Goal: Information Seeking & Learning: Learn about a topic

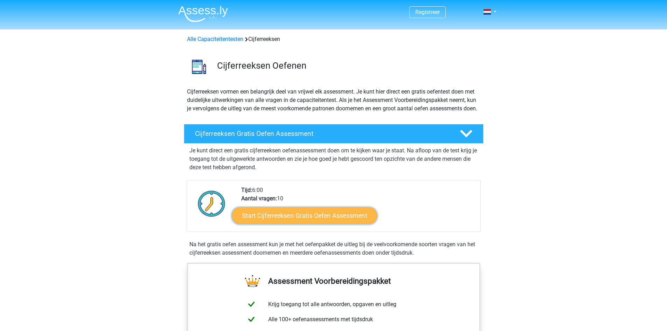
click at [308, 222] on link "Start Cijferreeksen Gratis Oefen Assessment" at bounding box center [304, 215] width 145 height 17
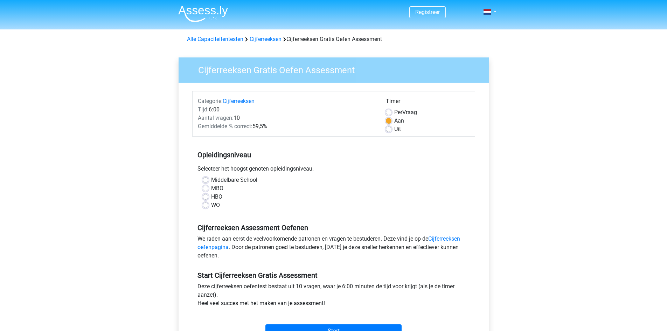
click at [211, 190] on label "MBO" at bounding box center [217, 188] width 12 height 8
click at [207, 190] on input "MBO" at bounding box center [206, 187] width 6 height 7
radio input "true"
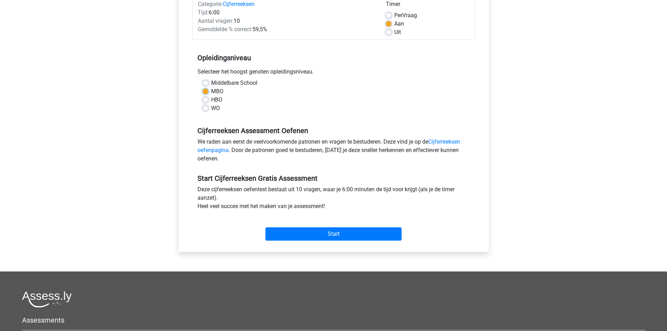
scroll to position [105, 0]
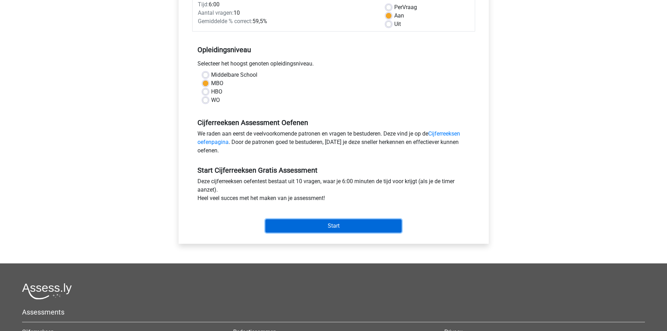
click at [356, 228] on input "Start" at bounding box center [334, 225] width 136 height 13
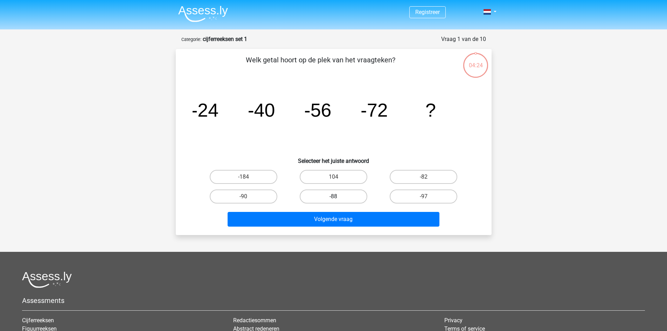
click at [327, 196] on label "-88" at bounding box center [334, 197] width 68 height 14
click at [334, 197] on input "-88" at bounding box center [336, 199] width 5 height 5
radio input "true"
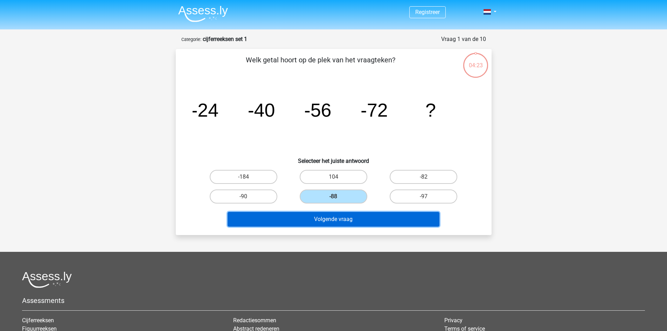
click at [339, 219] on button "Volgende vraag" at bounding box center [334, 219] width 212 height 15
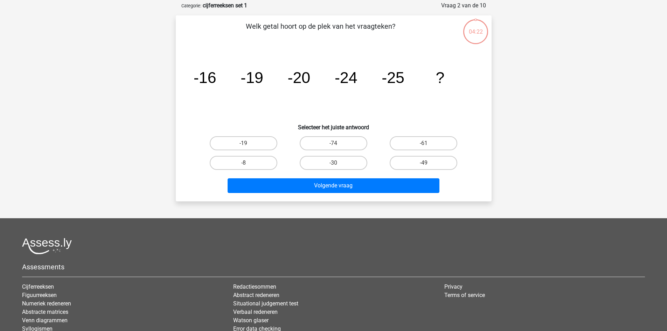
scroll to position [35, 0]
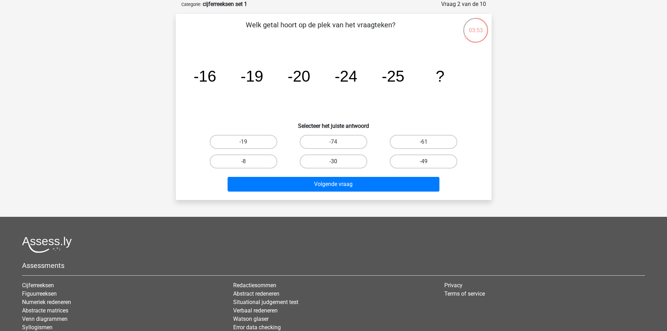
click at [342, 162] on label "-30" at bounding box center [334, 162] width 68 height 14
click at [338, 162] on input "-30" at bounding box center [336, 164] width 5 height 5
radio input "true"
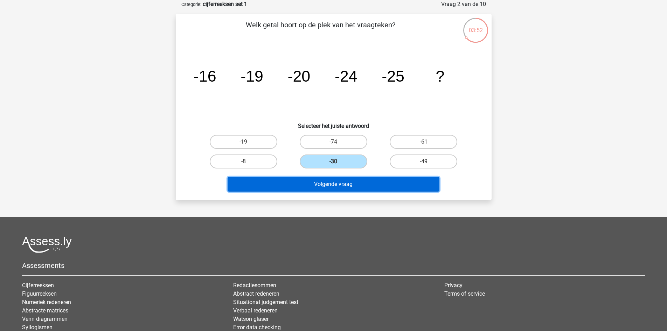
click at [347, 184] on button "Volgende vraag" at bounding box center [334, 184] width 212 height 15
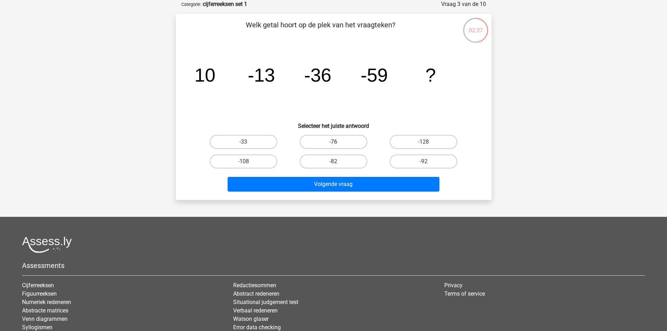
click at [340, 143] on label "-76" at bounding box center [334, 142] width 68 height 14
click at [338, 143] on input "-76" at bounding box center [336, 144] width 5 height 5
radio input "true"
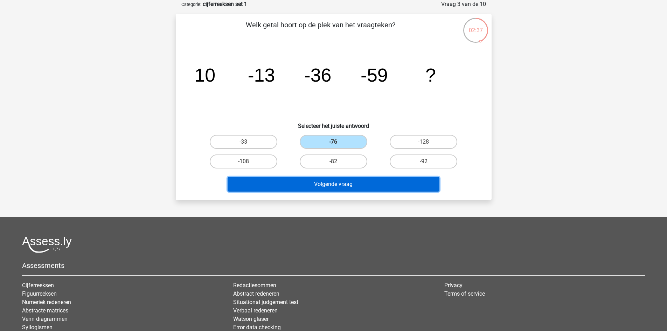
click at [347, 180] on button "Volgende vraag" at bounding box center [334, 184] width 212 height 15
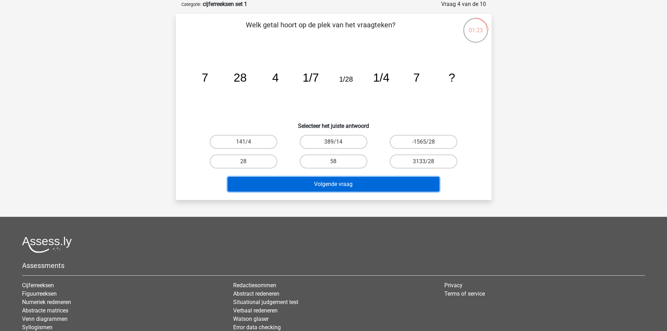
click at [352, 183] on button "Volgende vraag" at bounding box center [334, 184] width 212 height 15
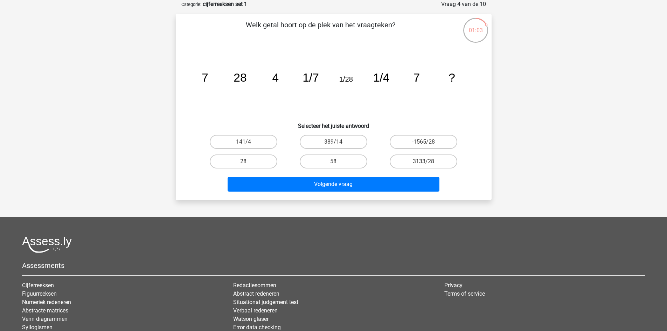
click at [480, 171] on div "141/4 389/14 -1565/28 28 58" at bounding box center [334, 151] width 294 height 39
click at [336, 162] on input "58" at bounding box center [336, 164] width 5 height 5
radio input "true"
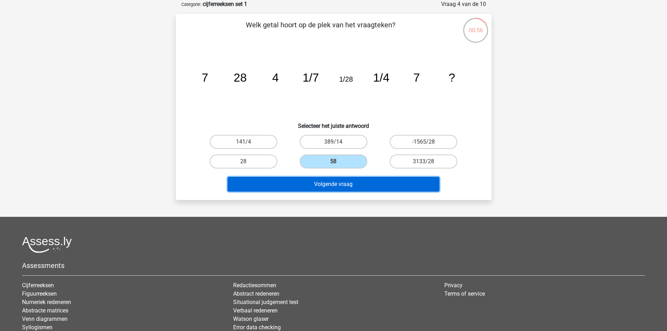
click at [345, 184] on button "Volgende vraag" at bounding box center [334, 184] width 212 height 15
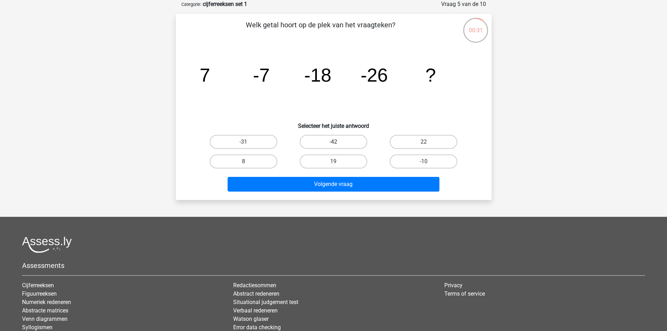
click at [351, 141] on label "-42" at bounding box center [334, 142] width 68 height 14
click at [338, 142] on input "-42" at bounding box center [336, 144] width 5 height 5
radio input "true"
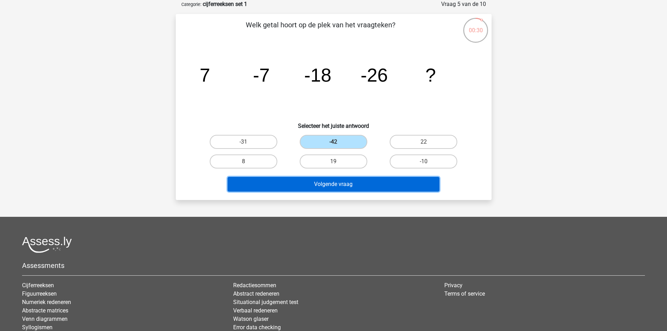
click at [359, 178] on button "Volgende vraag" at bounding box center [334, 184] width 212 height 15
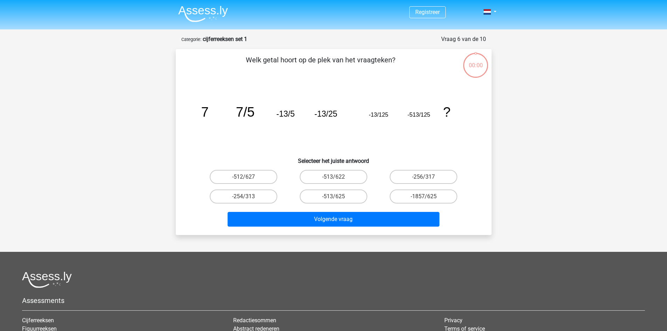
scroll to position [35, 0]
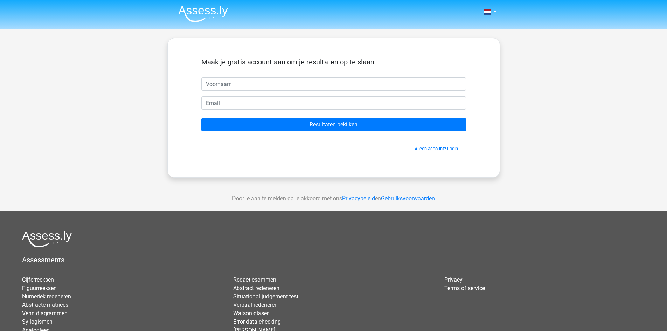
click at [234, 82] on input "text" at bounding box center [333, 83] width 265 height 13
type input "[PERSON_NAME]"
click at [217, 103] on input "email" at bounding box center [333, 102] width 265 height 13
type input "[EMAIL_ADDRESS][DOMAIN_NAME]"
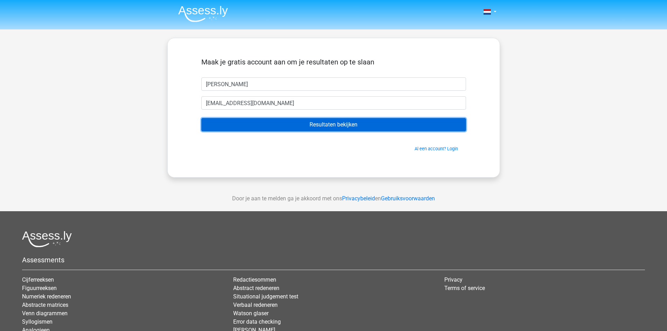
click at [337, 126] on input "Resultaten bekijken" at bounding box center [333, 124] width 265 height 13
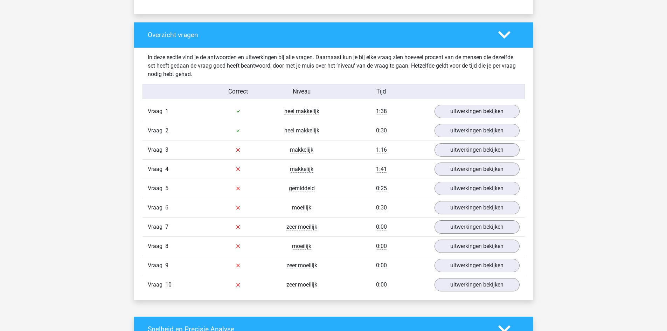
scroll to position [526, 0]
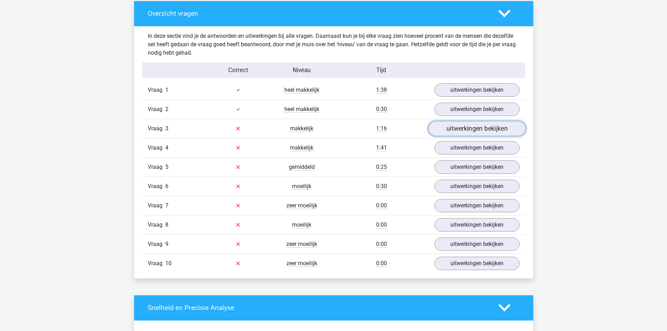
click at [478, 129] on link "uitwerkingen bekijken" at bounding box center [477, 128] width 98 height 15
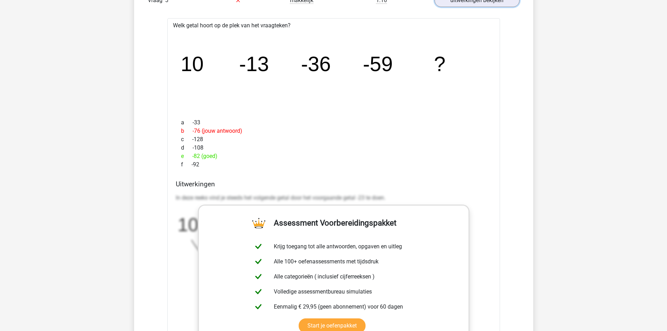
scroll to position [701, 0]
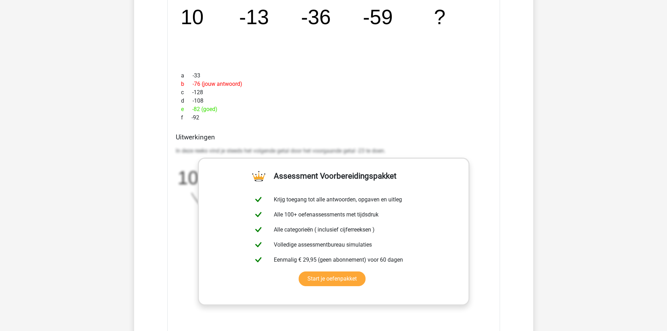
click at [382, 120] on div "f -92" at bounding box center [334, 118] width 316 height 8
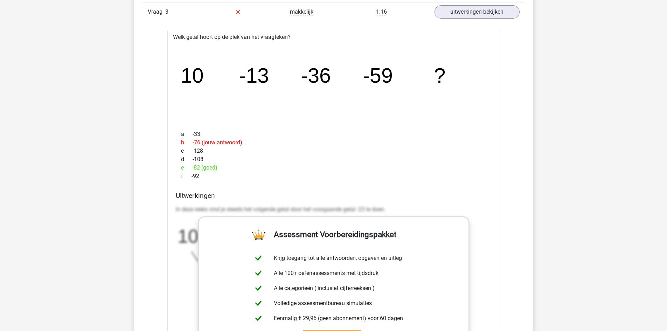
scroll to position [631, 0]
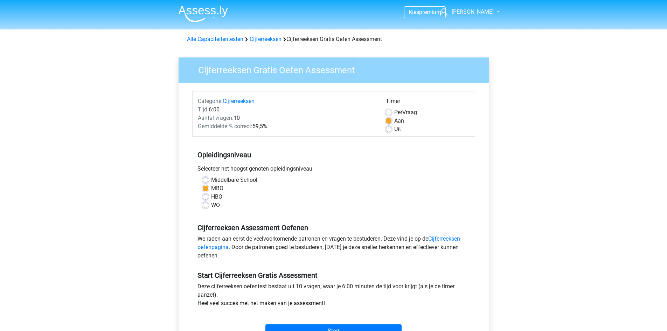
scroll to position [105, 0]
